Goal: Find contact information: Find contact information

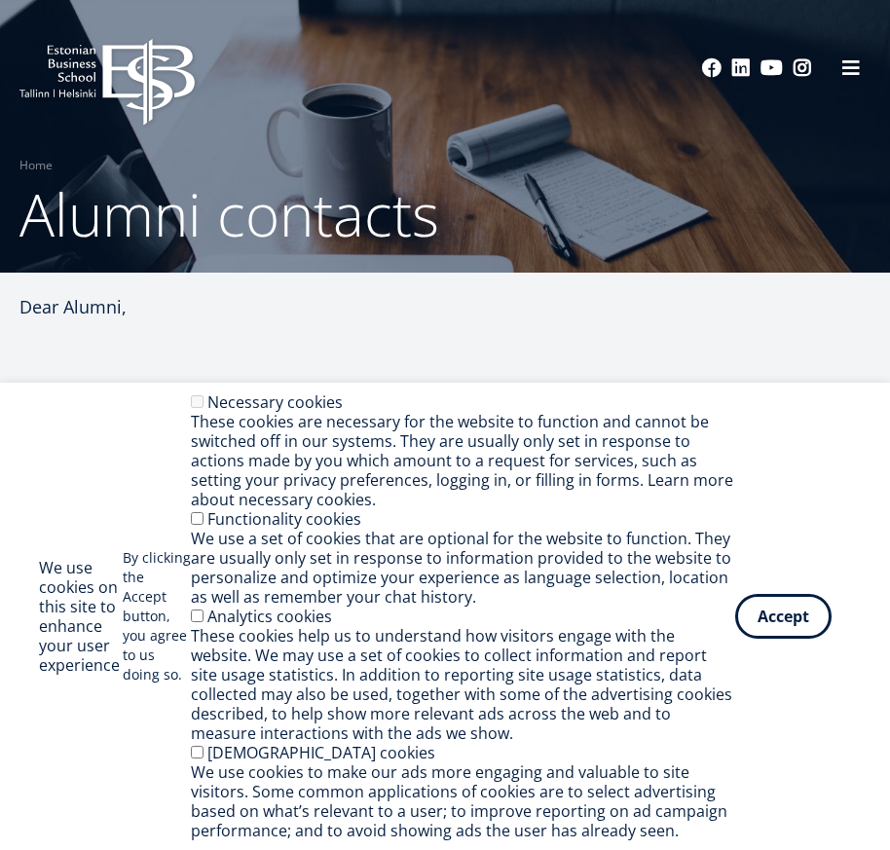
select select "**"
